Goal: Task Accomplishment & Management: Complete application form

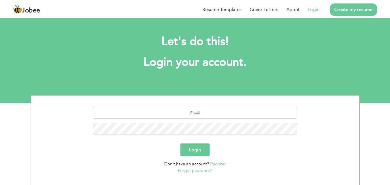
click at [216, 166] on link "Register" at bounding box center [218, 164] width 16 height 6
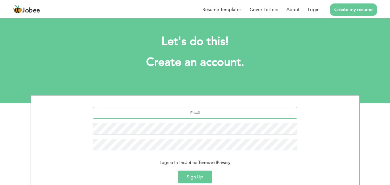
click at [210, 110] on input "text" at bounding box center [195, 113] width 205 height 12
type input "fayqirshad@gmail.com"
click at [189, 174] on button "Sign Up" at bounding box center [195, 177] width 34 height 13
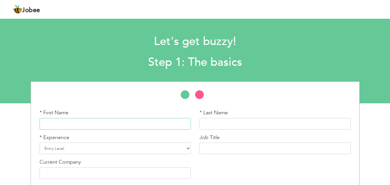
click at [144, 128] on input "text" at bounding box center [115, 124] width 151 height 12
type input "Faiq"
type input "Irshad"
click at [99, 149] on select "Entry Level Less than 1 Year 1 Year 2 Years 3 Years 4 Years 5 Years 6 Years 7 Y…" at bounding box center [115, 149] width 151 height 12
click at [40, 143] on select "Entry Level Less than 1 Year 1 Year 2 Years 3 Years 4 Years 5 Years 6 Years 7 Y…" at bounding box center [115, 149] width 151 height 12
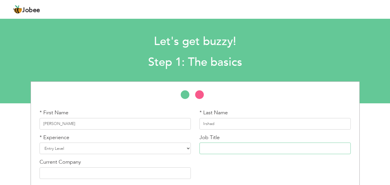
click at [250, 152] on input "text" at bounding box center [275, 149] width 151 height 12
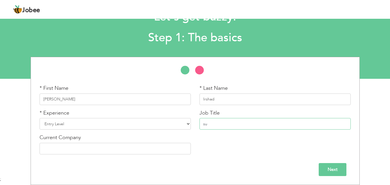
type input "s"
click at [325, 170] on input "Next" at bounding box center [333, 169] width 28 height 13
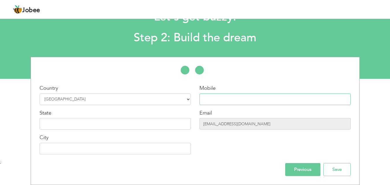
click at [218, 102] on input "text" at bounding box center [275, 100] width 151 height 12
type input "03239875087"
type input "Lahore"
click at [68, 122] on input "text" at bounding box center [115, 124] width 151 height 12
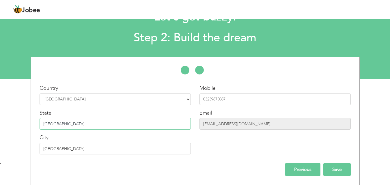
type input "punjab"
click at [333, 167] on input "Save" at bounding box center [337, 169] width 27 height 13
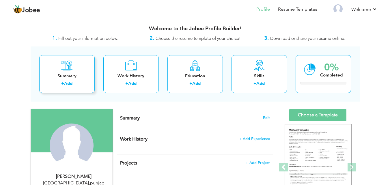
click at [64, 69] on icon at bounding box center [67, 66] width 12 height 12
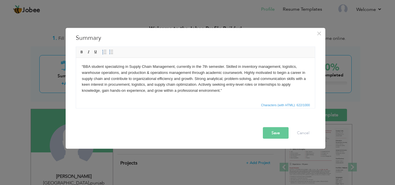
click at [275, 84] on body "“BBA student specializing in Supply Chain Management, currently in the 7th seme…" at bounding box center [194, 79] width 227 height 30
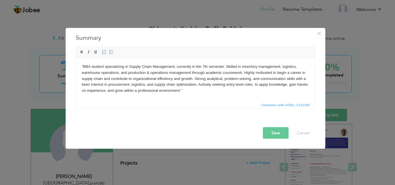
click at [266, 131] on button "Save" at bounding box center [276, 133] width 26 height 12
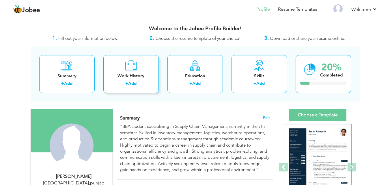
click at [147, 77] on div "Work History" at bounding box center [131, 76] width 46 height 6
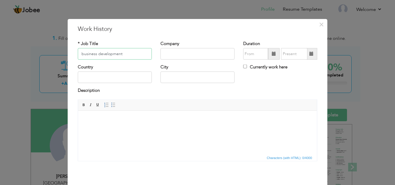
click at [126, 58] on input "business development" at bounding box center [115, 54] width 74 height 12
type input "b"
type input "i"
type input "Infographics designer Intern"
click at [192, 53] on input "text" at bounding box center [197, 54] width 74 height 12
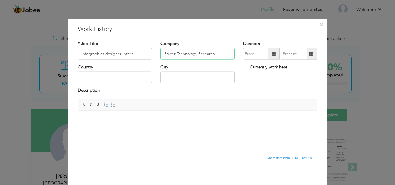
type input "Power Technology Research"
click at [257, 54] on input "09/2025" at bounding box center [255, 54] width 25 height 12
click at [248, 54] on input "09/2025" at bounding box center [255, 54] width 25 height 12
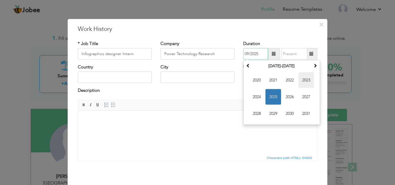
click at [301, 83] on span "2023" at bounding box center [306, 81] width 16 height 16
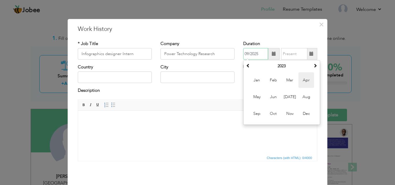
click at [306, 79] on span "Apr" at bounding box center [306, 81] width 16 height 16
type input "04/2023"
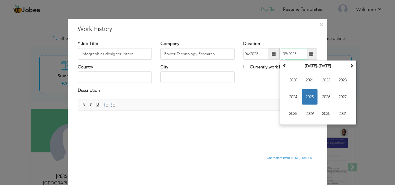
click at [300, 57] on input "09/2025" at bounding box center [294, 54] width 26 height 12
click at [337, 81] on span "2023" at bounding box center [343, 81] width 16 height 16
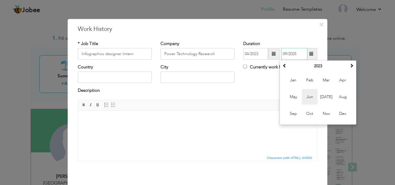
click at [303, 95] on span "Jun" at bounding box center [310, 97] width 16 height 16
click at [293, 55] on input "06/2023" at bounding box center [294, 54] width 26 height 12
click at [339, 101] on span "Aug" at bounding box center [343, 97] width 16 height 16
type input "08/2023"
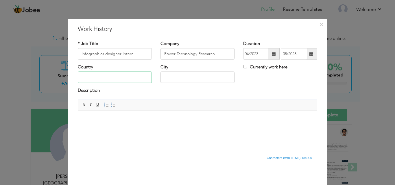
click at [135, 79] on input "text" at bounding box center [115, 78] width 74 height 12
type input "united Arab emirates"
click at [182, 79] on input "text" at bounding box center [197, 78] width 74 height 12
type input "dubai"
click at [131, 122] on body at bounding box center [197, 119] width 227 height 6
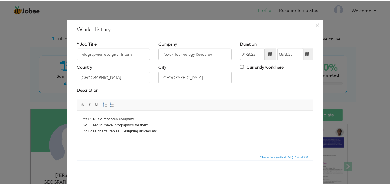
scroll to position [23, 0]
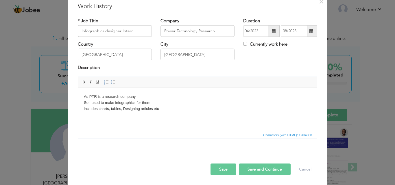
click at [260, 170] on button "Save and Continue" at bounding box center [265, 170] width 52 height 12
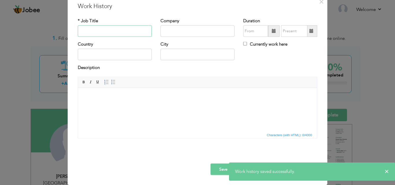
click at [120, 30] on input "text" at bounding box center [115, 31] width 74 height 12
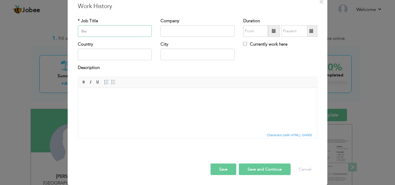
type input "b"
type input "Business Development Executive"
click at [188, 25] on div "Company" at bounding box center [197, 27] width 74 height 19
click at [187, 28] on input "text" at bounding box center [197, 31] width 74 height 12
type input "Solutyics"
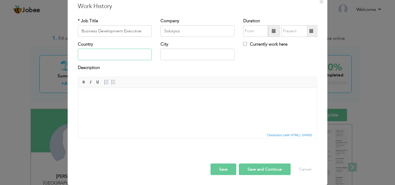
type input "[GEOGRAPHIC_DATA]"
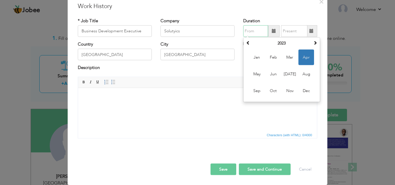
click at [259, 31] on input "text" at bounding box center [255, 31] width 25 height 12
click at [285, 70] on span "Jul" at bounding box center [290, 74] width 16 height 16
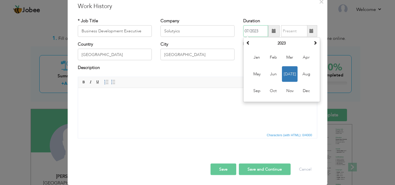
click at [255, 31] on input "07/2023" at bounding box center [255, 31] width 25 height 12
click at [314, 41] on span at bounding box center [315, 43] width 4 height 4
click at [290, 69] on span "Jul" at bounding box center [290, 74] width 16 height 16
type input "07/2024"
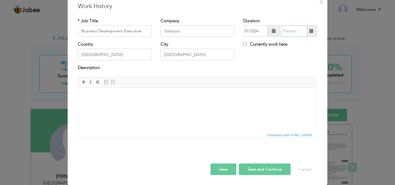
click at [290, 29] on input "text" at bounding box center [294, 31] width 26 height 12
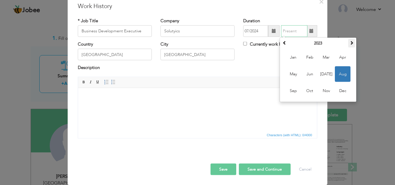
click at [349, 45] on span at bounding box center [351, 43] width 4 height 4
click at [285, 58] on span "Jan" at bounding box center [293, 58] width 16 height 16
type input "01/2025"
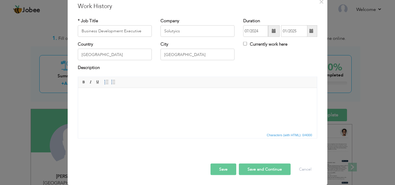
click at [140, 91] on html at bounding box center [197, 97] width 239 height 18
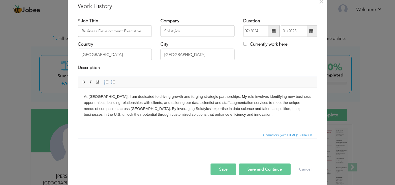
click at [252, 168] on button "Save and Continue" at bounding box center [265, 170] width 52 height 12
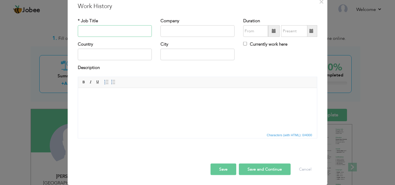
click at [104, 32] on input "text" at bounding box center [115, 31] width 74 height 12
type input "p"
click at [81, 31] on input "virtual Assistant" at bounding box center [115, 31] width 74 height 12
type input "Virtual Assistant"
click at [181, 29] on input "text" at bounding box center [197, 31] width 74 height 12
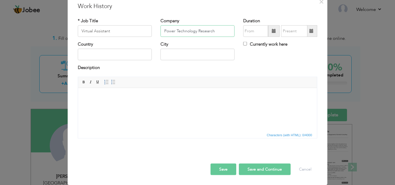
type input "Power Technology Research"
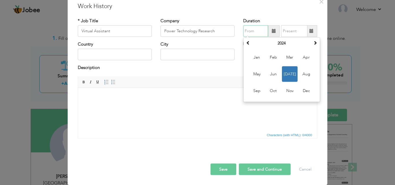
click at [248, 30] on input "text" at bounding box center [255, 31] width 25 height 12
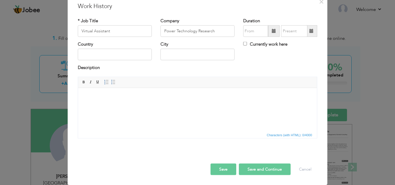
click at [272, 31] on span at bounding box center [274, 31] width 4 height 4
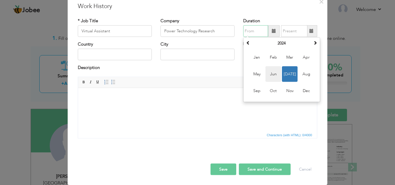
click at [267, 76] on span "Jun" at bounding box center [273, 74] width 16 height 16
type input "06/2024"
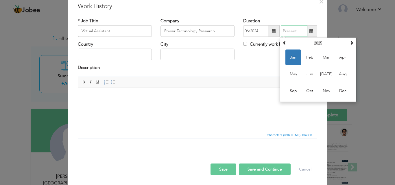
click at [289, 32] on input "text" at bounding box center [294, 31] width 26 height 12
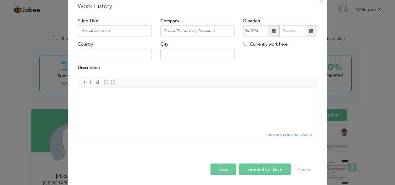
click at [306, 31] on span at bounding box center [311, 31] width 11 height 12
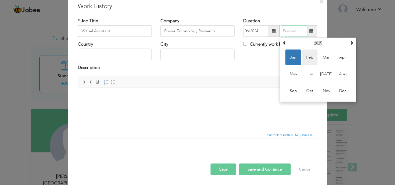
click at [307, 57] on span "Feb" at bounding box center [310, 58] width 16 height 16
type input "02/2025"
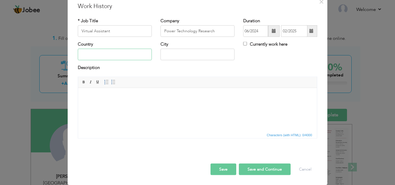
click at [132, 50] on input "text" at bounding box center [115, 55] width 74 height 12
type input "United Arab Emirates"
click at [171, 55] on input "text" at bounding box center [197, 55] width 74 height 12
type input "Dubai"
click at [125, 96] on body at bounding box center [197, 97] width 227 height 6
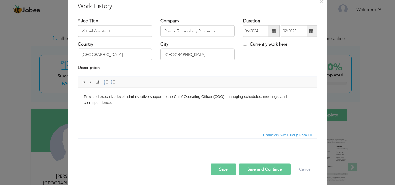
click at [266, 167] on button "Save and Continue" at bounding box center [265, 170] width 52 height 12
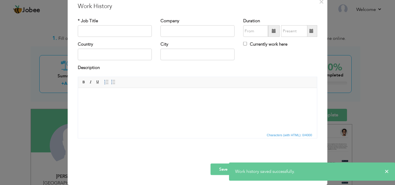
click at [377, 113] on div "× Work History * Job Title Company Duration Currently work here Country" at bounding box center [197, 92] width 395 height 185
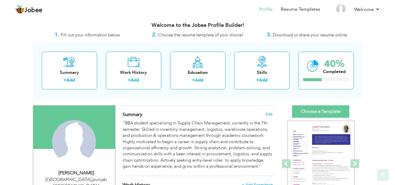
scroll to position [0, 0]
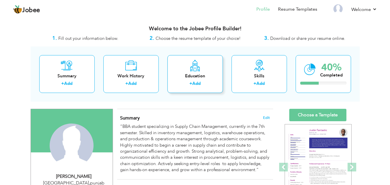
click at [186, 81] on div "+ Add" at bounding box center [195, 85] width 46 height 8
radio input "true"
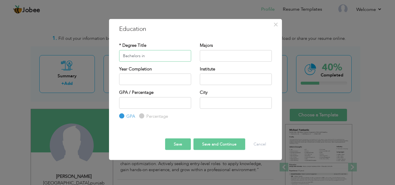
click at [157, 56] on input "Bachelors in" at bounding box center [155, 56] width 72 height 12
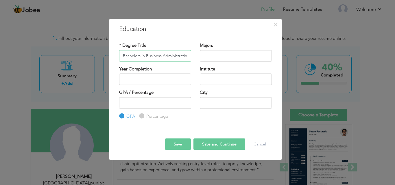
scroll to position [0, 1]
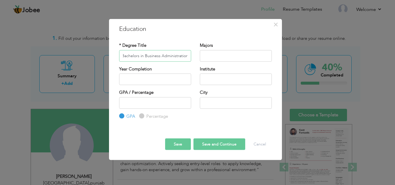
type input "Bachelors in Business Administration"
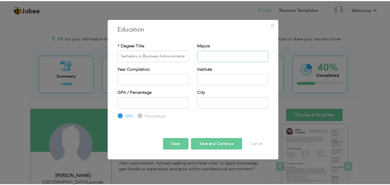
scroll to position [0, 0]
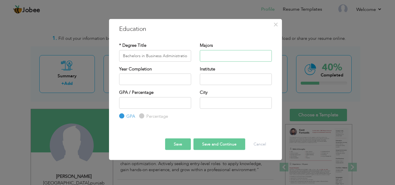
click at [218, 56] on input "text" at bounding box center [236, 56] width 72 height 12
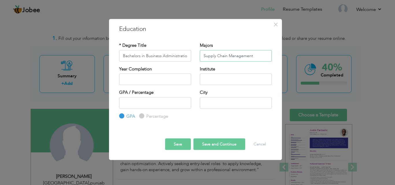
type input "Supply Chain Management"
click at [179, 82] on input "2025" at bounding box center [155, 80] width 72 height 12
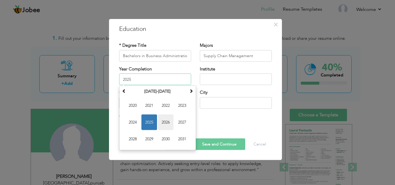
click at [166, 123] on span "2026" at bounding box center [166, 123] width 16 height 16
type input "2026"
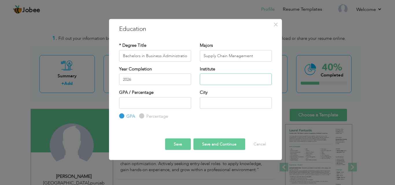
click at [218, 77] on input "text" at bounding box center [236, 80] width 72 height 12
type input "COSMSATS university Islamabad"
click at [219, 101] on input "text" at bounding box center [236, 103] width 72 height 12
type input "Lahore"
click at [222, 144] on button "Save and Continue" at bounding box center [219, 145] width 52 height 12
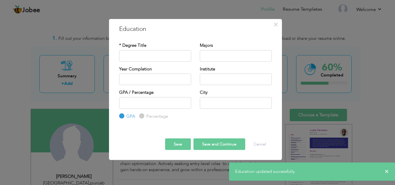
click at [276, 29] on div "× Education * Degree Title Majors Institute" at bounding box center [195, 90] width 173 height 142
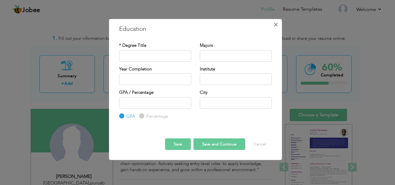
click at [276, 28] on span "×" at bounding box center [275, 24] width 5 height 10
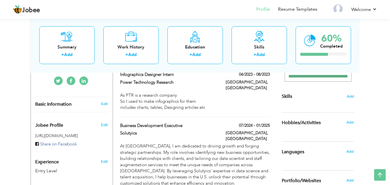
scroll to position [139, 0]
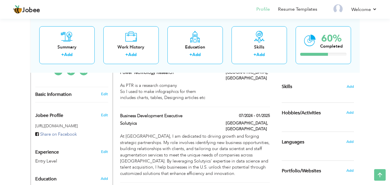
click at [108, 107] on div "Edit" at bounding box center [106, 114] width 14 height 14
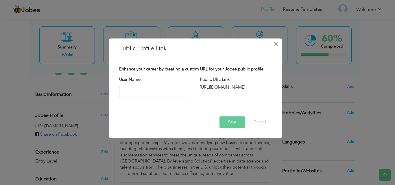
click at [275, 47] on span "×" at bounding box center [275, 44] width 5 height 10
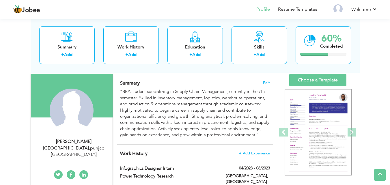
scroll to position [29, 0]
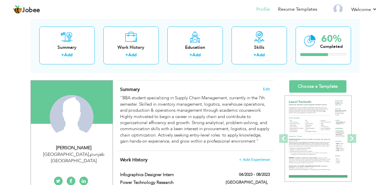
click at [80, 177] on link at bounding box center [83, 181] width 9 height 9
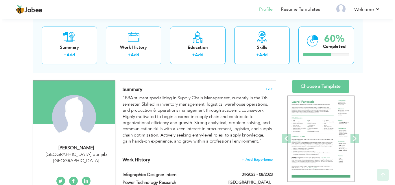
scroll to position [77, 0]
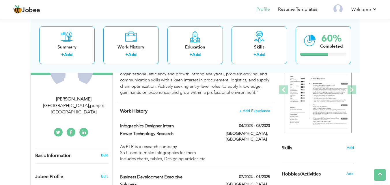
click at [104, 153] on link "Edit" at bounding box center [104, 155] width 7 height 5
type input "Faiq"
type input "Irshad"
type input "03239875087"
select select "number:166"
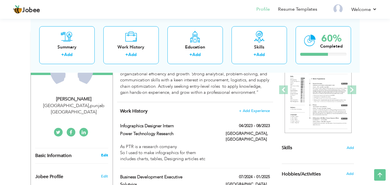
type input "punjab"
type input "Lahore"
select select "number:1"
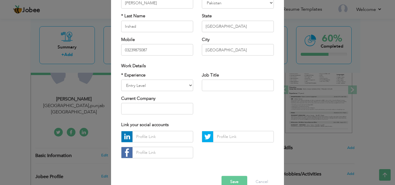
scroll to position [62, 0]
click at [159, 140] on input "text" at bounding box center [162, 137] width 61 height 12
paste input "https://www.linkedin.com/in/faiq-irshad-37a26127b/"
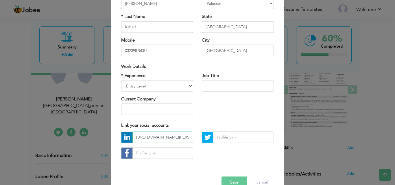
scroll to position [0, 40]
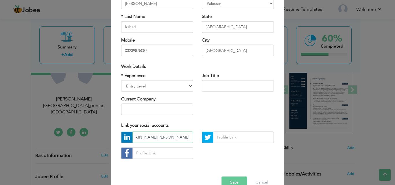
type input "https://www.linkedin.com/in/faiq-irshad-37a26127b/"
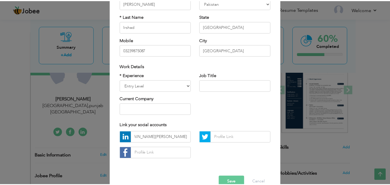
scroll to position [0, 0]
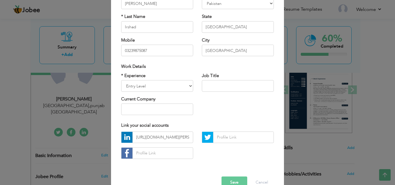
click at [230, 177] on button "Save" at bounding box center [234, 183] width 26 height 12
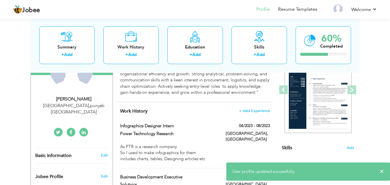
click at [82, 130] on icon at bounding box center [84, 132] width 4 height 5
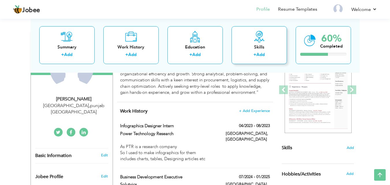
click at [255, 46] on div "Skills" at bounding box center [259, 47] width 46 height 6
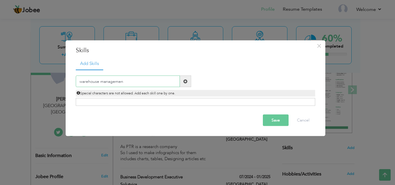
type input "warehouse management"
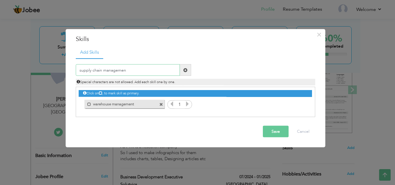
type input "supply chain management"
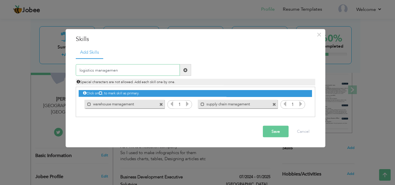
type input "logistics management"
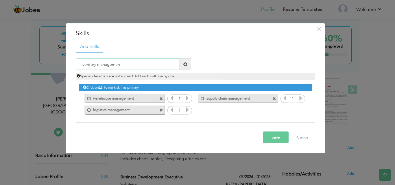
type input "inventory management"
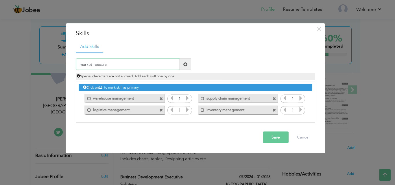
type input "market research"
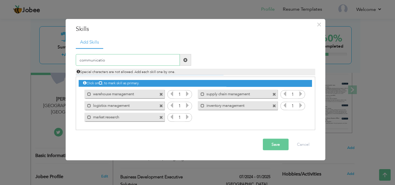
type input "communication"
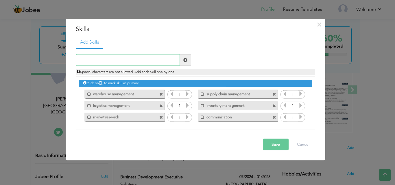
type input "i"
type input "adobe illustrator"
click at [188, 94] on icon at bounding box center [187, 93] width 5 height 5
click at [191, 107] on div "1" at bounding box center [179, 106] width 25 height 9
click at [189, 107] on icon at bounding box center [187, 105] width 5 height 5
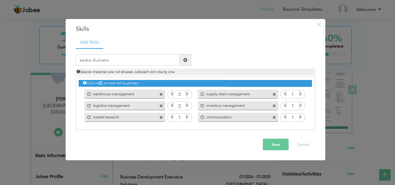
click at [188, 94] on icon at bounding box center [187, 93] width 5 height 5
click at [172, 94] on icon at bounding box center [171, 93] width 5 height 5
click at [169, 106] on icon at bounding box center [171, 105] width 5 height 5
click at [263, 141] on button "Save" at bounding box center [276, 145] width 26 height 12
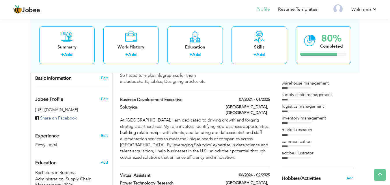
scroll to position [142, 0]
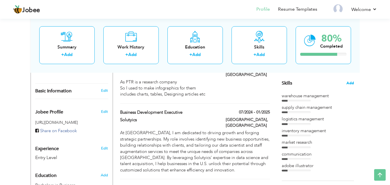
click at [351, 83] on span "Add" at bounding box center [351, 83] width 8 height 5
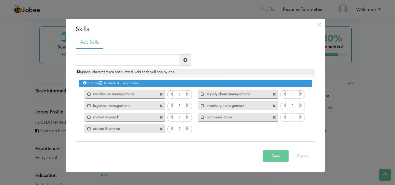
click at [187, 94] on icon at bounding box center [187, 93] width 5 height 5
click at [186, 107] on icon at bounding box center [187, 105] width 5 height 5
click at [187, 120] on span at bounding box center [187, 118] width 5 height 8
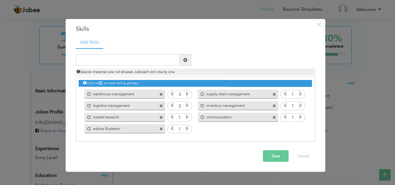
click at [187, 120] on span at bounding box center [187, 118] width 5 height 8
click at [170, 118] on icon at bounding box center [171, 116] width 5 height 5
click at [187, 129] on icon at bounding box center [187, 128] width 5 height 5
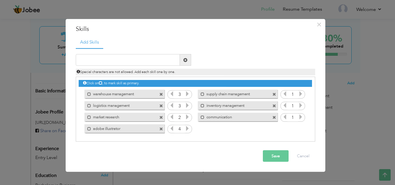
click at [301, 95] on icon at bounding box center [300, 93] width 5 height 5
click at [301, 105] on icon at bounding box center [300, 105] width 5 height 5
click at [299, 120] on icon at bounding box center [300, 116] width 5 height 5
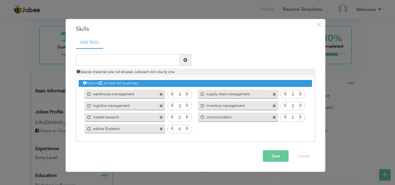
click at [276, 157] on button "Save" at bounding box center [276, 157] width 26 height 12
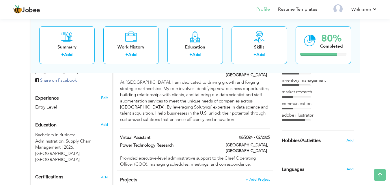
scroll to position [192, 0]
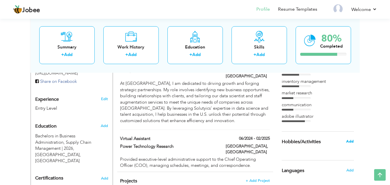
click at [350, 143] on span "Add" at bounding box center [350, 141] width 8 height 5
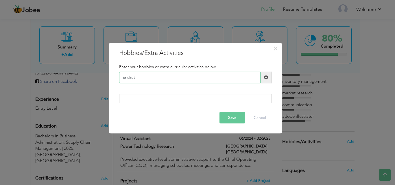
type input "cricket"
click at [219, 112] on button "Save" at bounding box center [232, 118] width 26 height 12
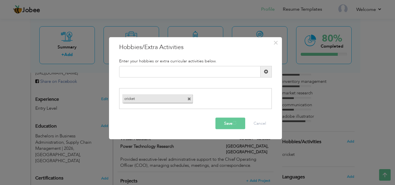
click at [237, 121] on button "Save" at bounding box center [230, 124] width 30 height 12
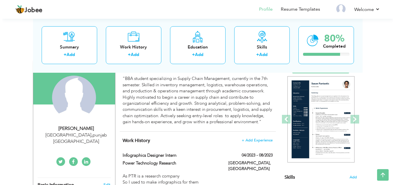
scroll to position [46, 0]
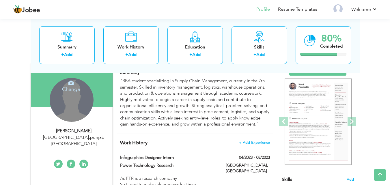
click at [62, 103] on div "Change Remove" at bounding box center [72, 100] width 44 height 44
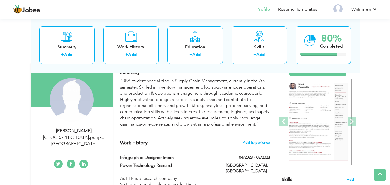
click at [64, 117] on div "Change Remove" at bounding box center [72, 100] width 44 height 44
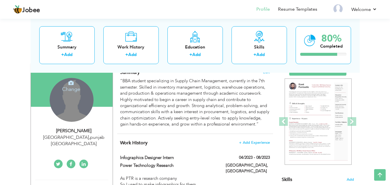
click at [68, 102] on div "Change Remove" at bounding box center [72, 100] width 44 height 44
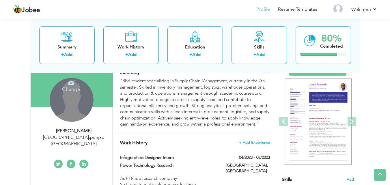
click at [75, 91] on h4 "Change" at bounding box center [71, 86] width 41 height 14
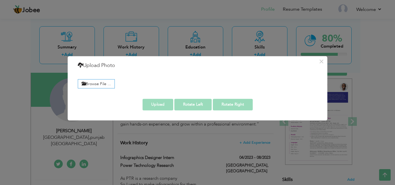
click at [75, 91] on div "Browse File ... Preview" at bounding box center [197, 83] width 248 height 22
click at [86, 87] on label "Browse File ..." at bounding box center [96, 83] width 37 height 9
click at [0, 0] on input "Browse File ..." at bounding box center [0, 0] width 0 height 0
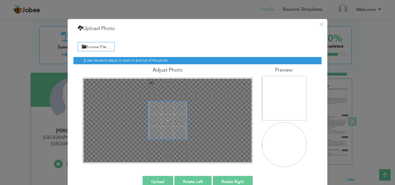
scroll to position [12, 0]
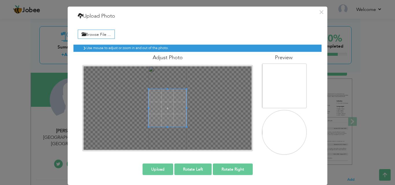
click at [161, 169] on button "Upload" at bounding box center [157, 170] width 31 height 12
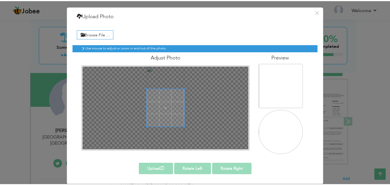
scroll to position [0, 0]
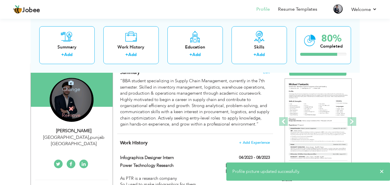
click at [64, 98] on div "Change Remove" at bounding box center [72, 100] width 44 height 44
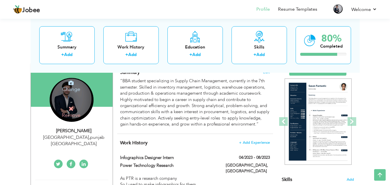
click at [73, 82] on icon at bounding box center [70, 82] width 5 height 5
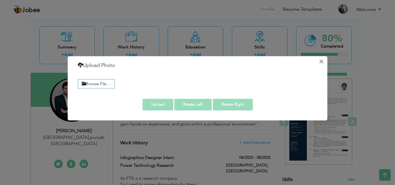
click at [318, 63] on button "×" at bounding box center [320, 61] width 9 height 9
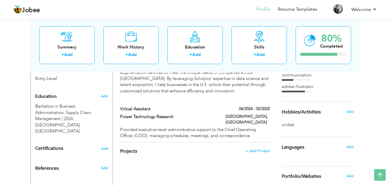
scroll to position [241, 0]
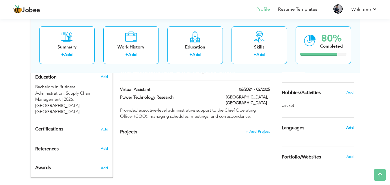
click at [349, 130] on span "Add" at bounding box center [350, 127] width 8 height 5
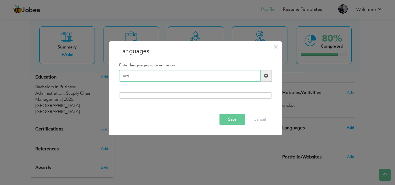
type input "urdu"
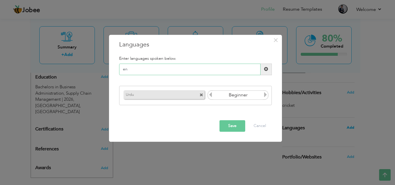
type input "e"
type input "English"
click at [267, 96] on icon at bounding box center [265, 94] width 5 height 5
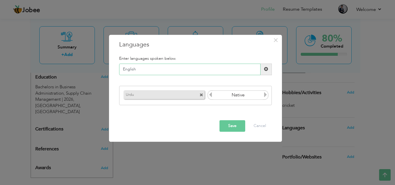
click at [185, 68] on input "English" at bounding box center [189, 70] width 141 height 12
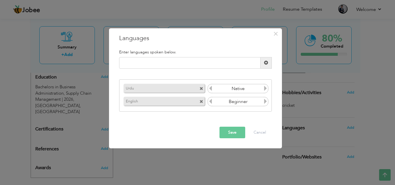
click at [263, 101] on icon at bounding box center [265, 101] width 5 height 5
click at [231, 133] on button "Save" at bounding box center [232, 133] width 26 height 12
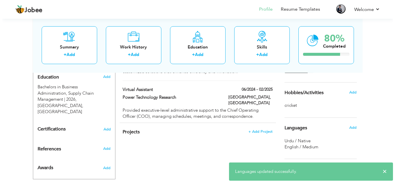
scroll to position [259, 0]
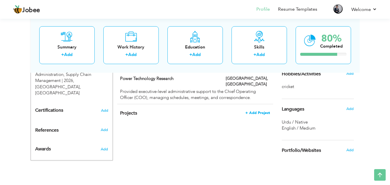
click at [257, 111] on span "+ Add Project" at bounding box center [258, 113] width 25 height 4
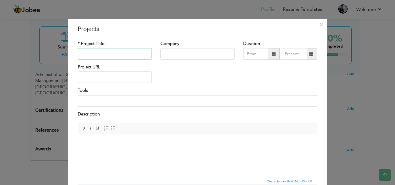
paste input "AI in Supply Chain Management: Importance and Usage (Principle of Inventory and…"
click at [167, 55] on input "text" at bounding box center [197, 54] width 74 height 12
drag, startPoint x: 144, startPoint y: 54, endPoint x: 119, endPoint y: 107, distance: 59.3
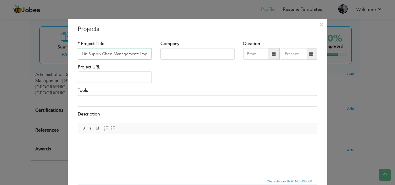
click at [119, 107] on div "* Project Title AI in Supply Chain Management: Importance and Usage (Principle …" at bounding box center [197, 114] width 248 height 157
type input "AI in Supply Chain Management: Importance and Usage (Principle of Inventory and…"
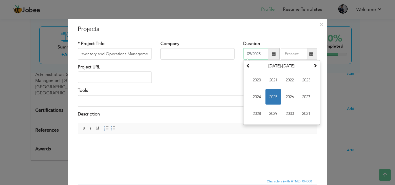
click at [250, 54] on input "09/2025" at bounding box center [255, 54] width 25 height 12
click at [272, 94] on span "2025" at bounding box center [273, 97] width 16 height 16
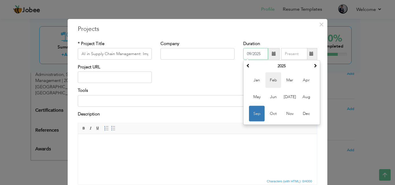
click at [272, 84] on span "Feb" at bounding box center [273, 81] width 16 height 16
type input "02/2025"
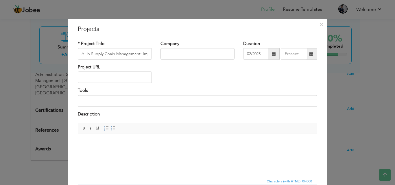
click at [307, 54] on span at bounding box center [311, 54] width 11 height 12
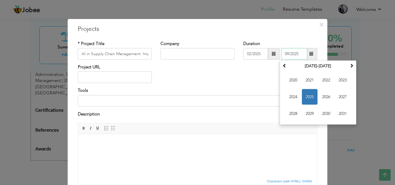
click at [304, 98] on span "2025" at bounding box center [310, 97] width 16 height 16
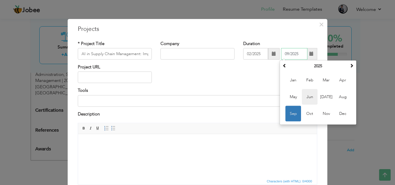
click at [309, 97] on span "Jun" at bounding box center [310, 97] width 16 height 16
type input "06/2025"
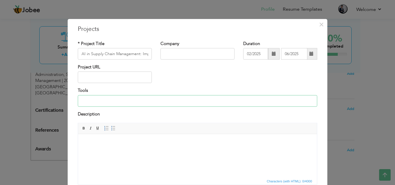
click at [107, 104] on input at bounding box center [197, 101] width 239 height 12
type input "MS word, Google,"
click at [139, 145] on body at bounding box center [197, 143] width 227 height 6
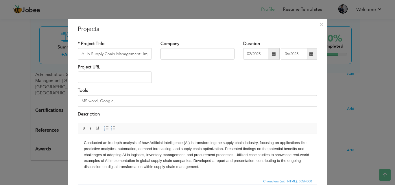
click at [225, 149] on body "Conducted an in-depth analysis of how Artificial Intelligence (AI) is transform…" at bounding box center [197, 155] width 227 height 30
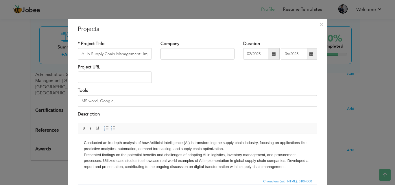
click at [103, 160] on body "Conducted an in-depth analysis of how Artificial Intelligence (AI) is transform…" at bounding box center [197, 155] width 227 height 30
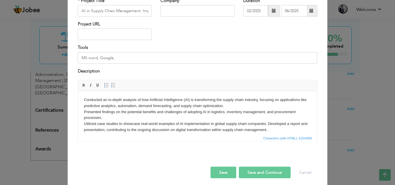
scroll to position [47, 0]
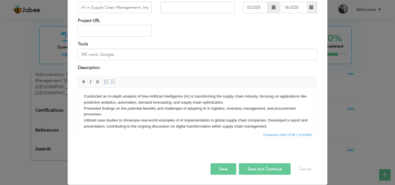
click at [267, 120] on body "Conducted an in-depth analysis of how Artificial Intelligence (AI) is transform…" at bounding box center [197, 111] width 227 height 36
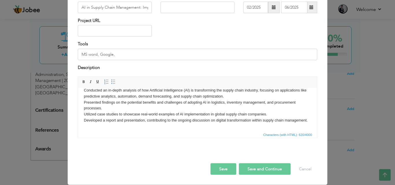
click at [83, 112] on html "Conducted an in-depth analysis of how Artificial Intelligence (AI) is transform…" at bounding box center [197, 105] width 239 height 48
click at [111, 81] on span at bounding box center [113, 82] width 5 height 5
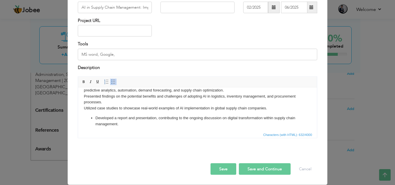
click at [83, 107] on html "Conducted an in-depth analysis of how Artificial Intelligence (AI) is transform…" at bounding box center [197, 104] width 239 height 58
click at [111, 80] on span at bounding box center [113, 82] width 5 height 5
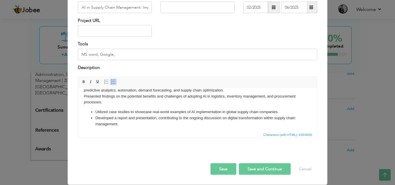
click at [83, 95] on html "Conducted an in-depth analysis of how Artificial Intelligence (AI) is transform…" at bounding box center [197, 104] width 239 height 58
click at [111, 80] on span at bounding box center [113, 82] width 5 height 5
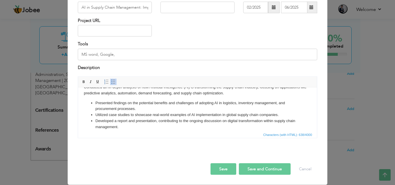
scroll to position [0, 0]
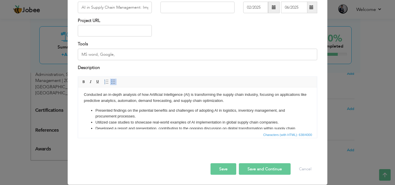
click at [83, 93] on html "Conducted an in-depth analysis of how Artificial Intelligence (AI) is transform…" at bounding box center [197, 115] width 239 height 58
click at [111, 83] on span at bounding box center [113, 82] width 5 height 5
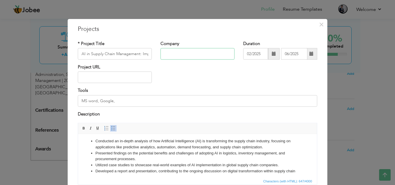
click at [175, 55] on input "text" at bounding box center [197, 54] width 74 height 12
type input "Academic Project"
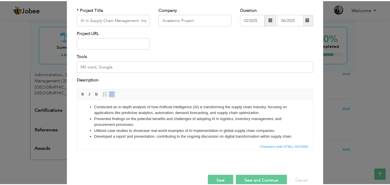
scroll to position [47, 0]
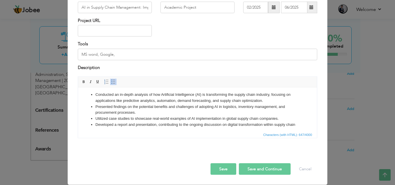
click at [261, 171] on button "Save and Continue" at bounding box center [265, 170] width 52 height 12
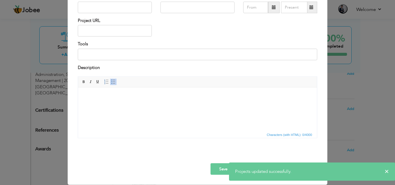
click at [348, 94] on div "× Projects * Project Title Company Duration Project URL Tools Description" at bounding box center [197, 92] width 395 height 185
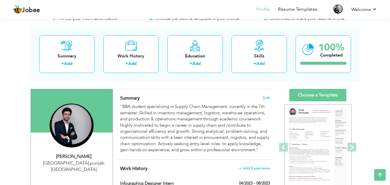
scroll to position [0, 0]
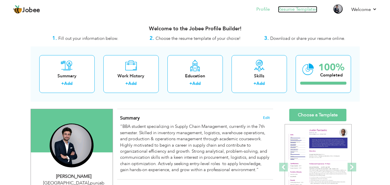
click at [298, 8] on link "Resume Templates" at bounding box center [297, 9] width 39 height 7
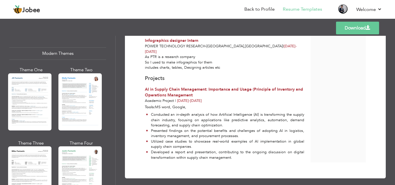
scroll to position [258, 0]
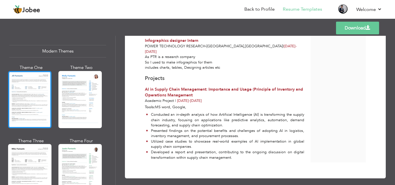
click at [28, 94] on div at bounding box center [29, 99] width 43 height 57
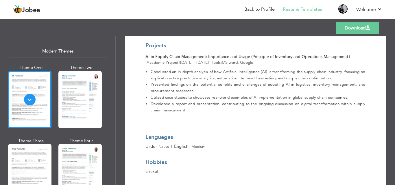
scroll to position [314, 0]
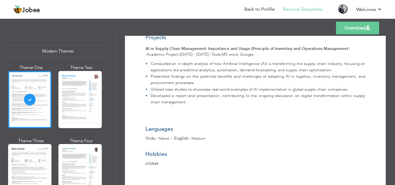
click at [346, 31] on link "Download" at bounding box center [357, 28] width 43 height 13
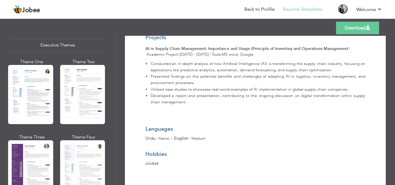
scroll to position [445, 0]
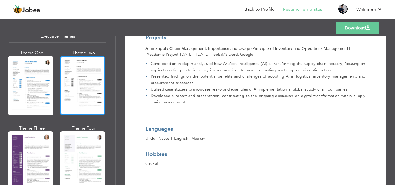
click at [71, 72] on div at bounding box center [82, 85] width 45 height 59
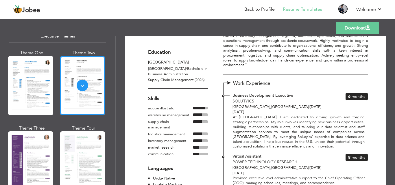
scroll to position [0, 0]
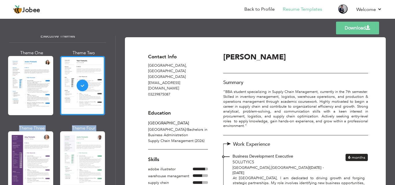
drag, startPoint x: 115, startPoint y: 97, endPoint x: 109, endPoint y: 134, distance: 37.5
click at [109, 134] on div "Professional Themes Theme One Theme Two Theme Three Theme Four Theme Five" at bounding box center [58, 110] width 116 height 149
click at [121, 120] on div "Download Contact Info Lahore , punjab Pakistan fayqirshad@gmail.com 03239875087…" at bounding box center [255, 110] width 279 height 149
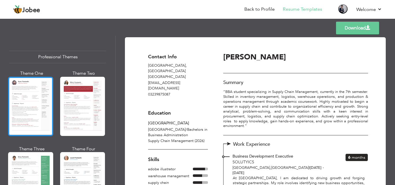
click at [37, 114] on div at bounding box center [30, 106] width 45 height 59
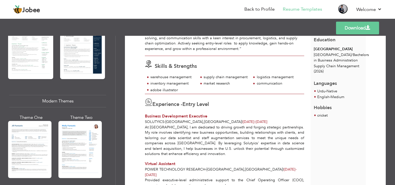
scroll to position [214, 0]
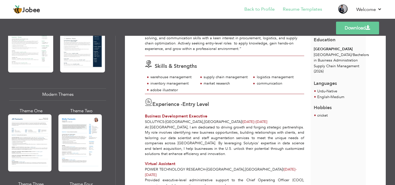
click at [263, 13] on li "Back to Profile" at bounding box center [255, 10] width 38 height 16
click at [303, 10] on link "Resume Templates" at bounding box center [302, 9] width 39 height 7
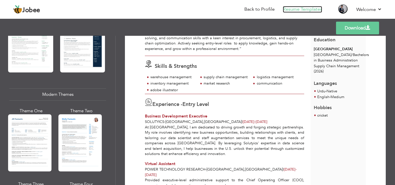
click at [303, 10] on link "Resume Templates" at bounding box center [302, 9] width 39 height 7
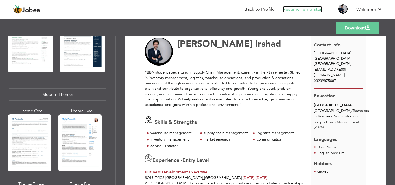
scroll to position [0, 0]
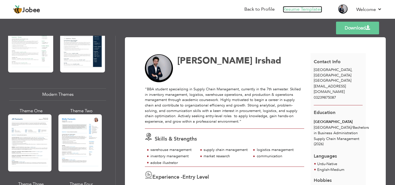
click at [303, 10] on link "Resume Templates" at bounding box center [302, 9] width 39 height 7
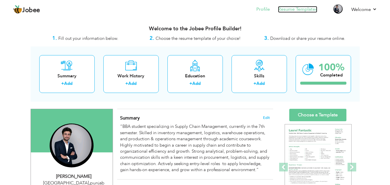
click at [289, 7] on link "Resume Templates" at bounding box center [297, 9] width 39 height 7
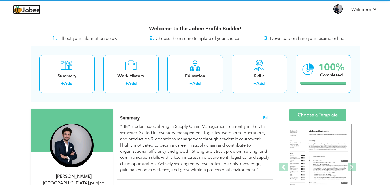
click at [27, 9] on span "Jobee" at bounding box center [31, 10] width 18 height 6
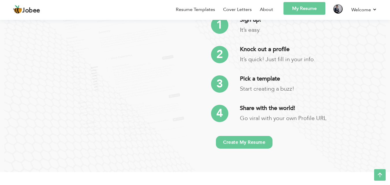
scroll to position [1119, 0]
